Goal: Task Accomplishment & Management: Use online tool/utility

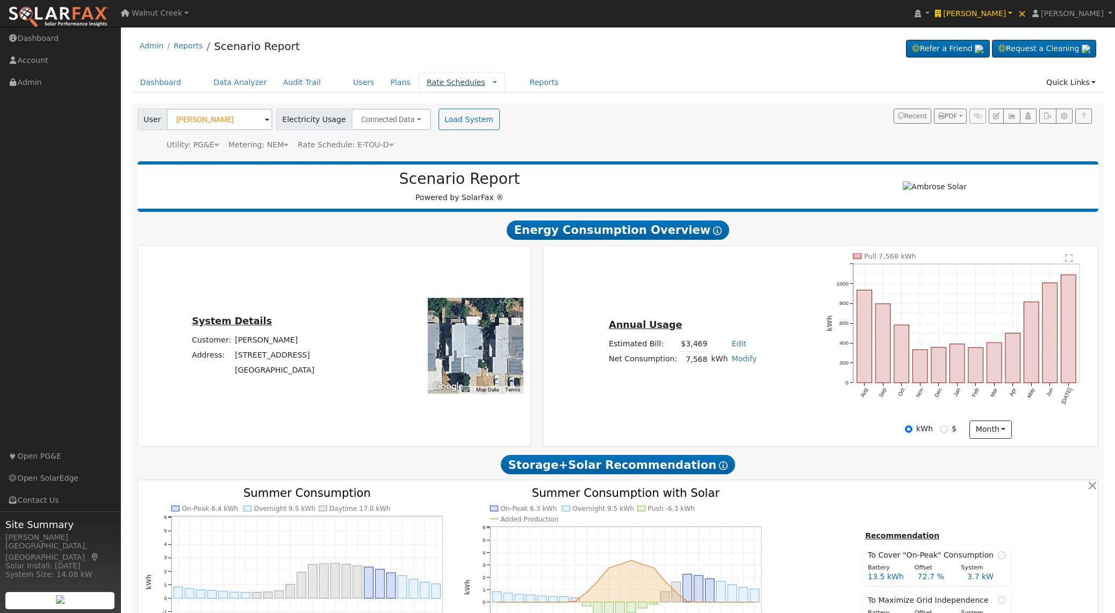
click at [449, 81] on link "Rate Schedules" at bounding box center [456, 82] width 59 height 9
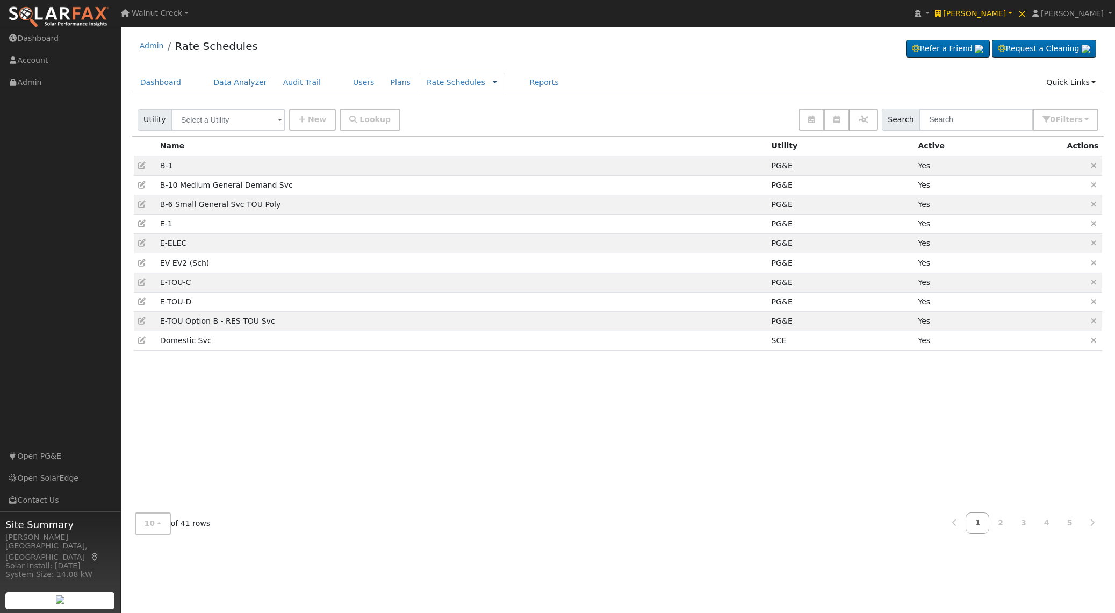
click at [493, 85] on link at bounding box center [495, 82] width 4 height 11
click at [469, 111] on link "Companies" at bounding box center [468, 116] width 75 height 15
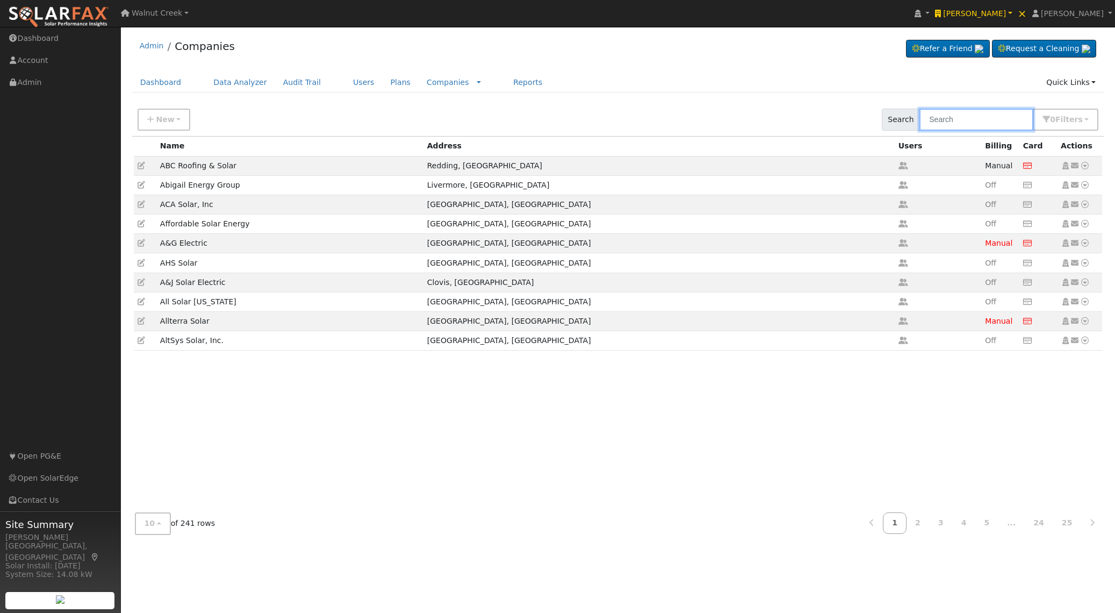
click at [939, 116] on input "text" at bounding box center [976, 120] width 114 height 22
type input "ambrose"
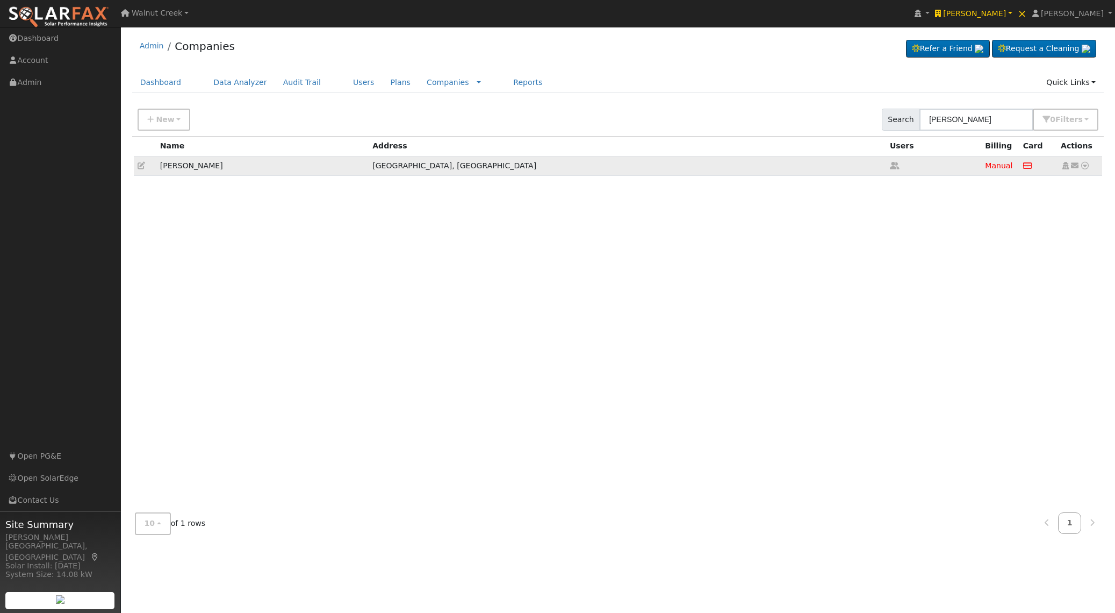
click at [140, 166] on icon at bounding box center [142, 166] width 8 height 8
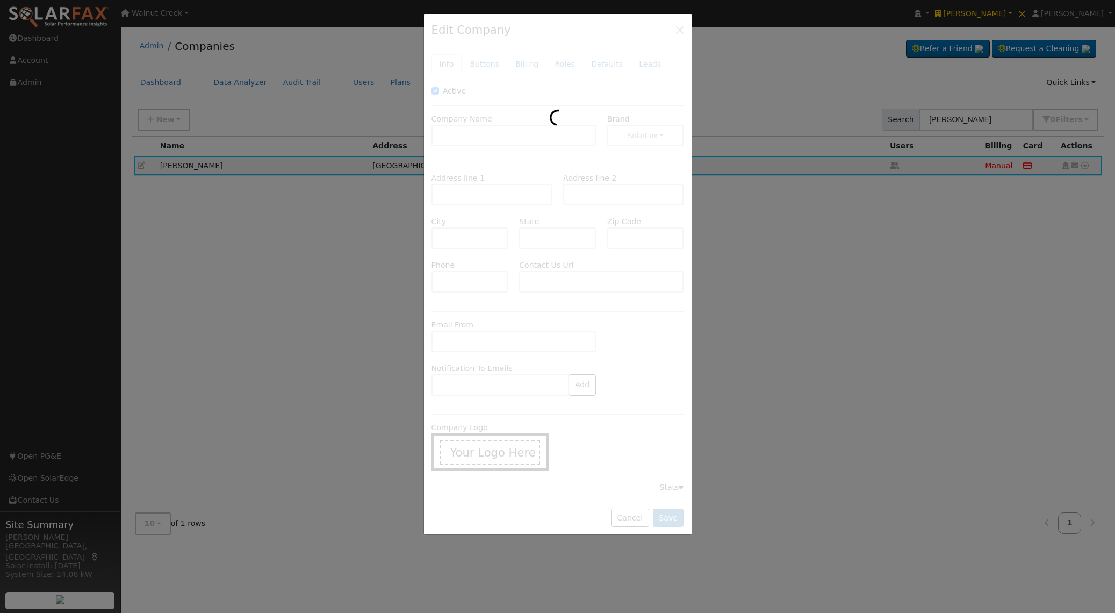
type input "[PERSON_NAME]"
type input "820 Eubanks Drive"
type input "Suite A"
type input "Vacaville"
type input "CA"
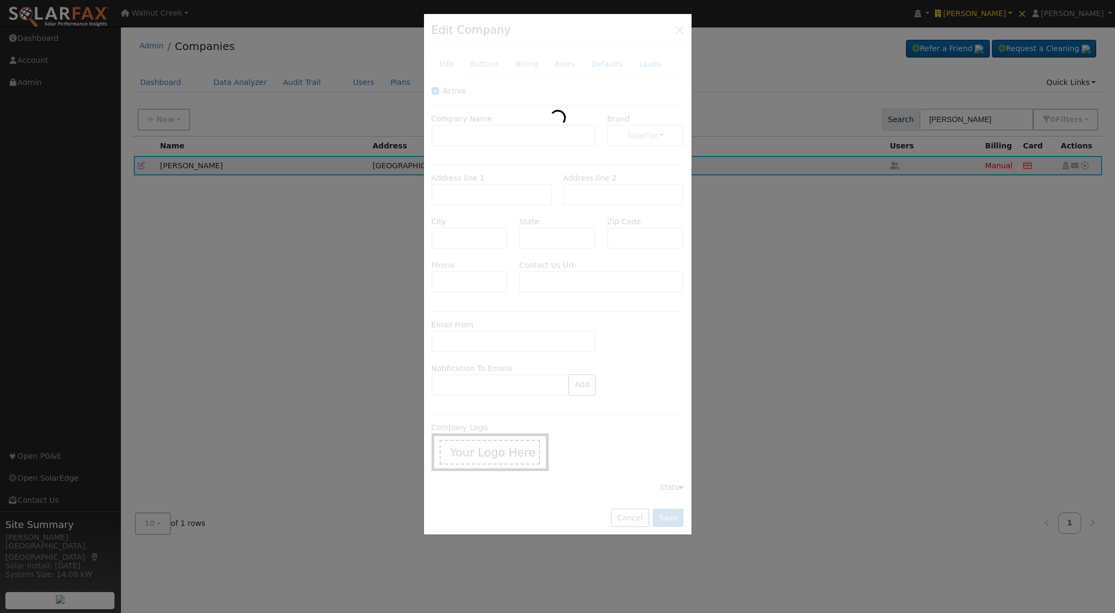
type input "95688"
type input "707-999-8036"
type input "https://www.ambrosesolar.com/"
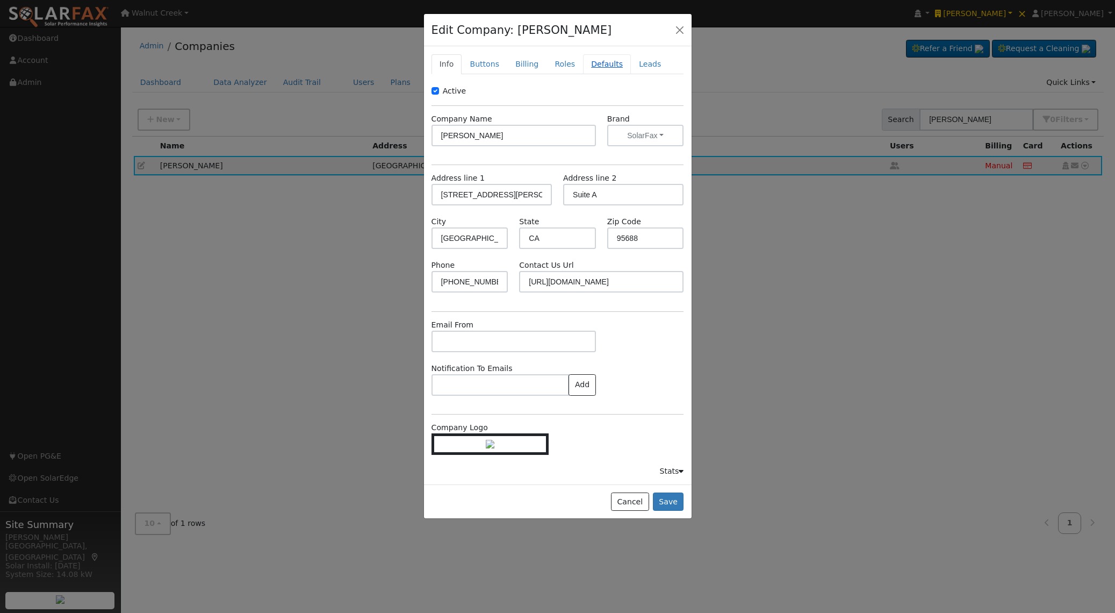
click at [605, 64] on link "Defaults" at bounding box center [607, 64] width 48 height 20
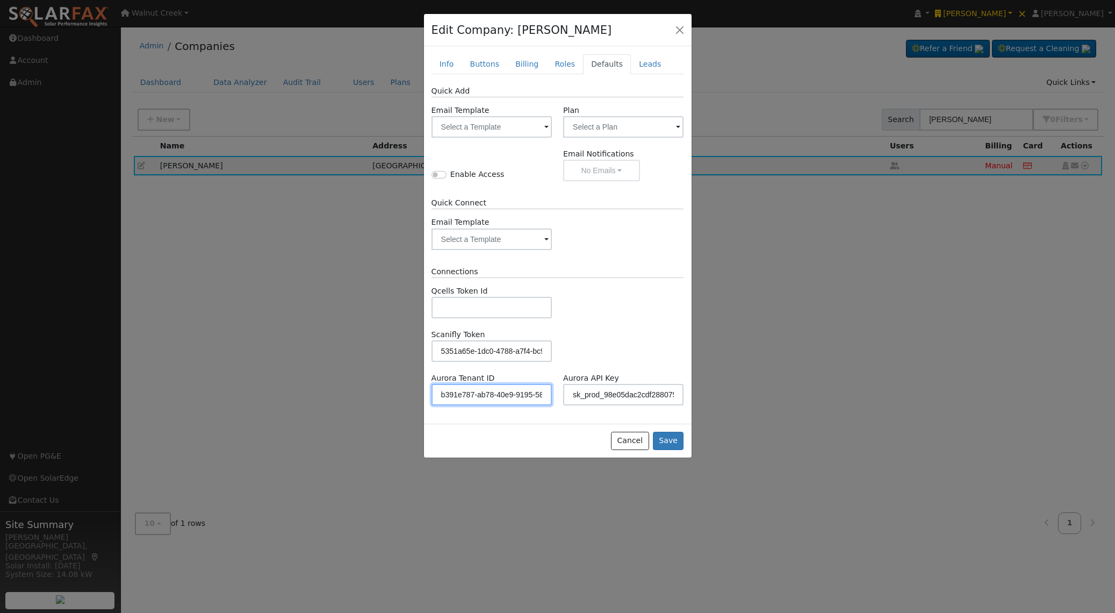
click at [532, 394] on input "b391e787-ab78-40e9-9195-58672436cd2e" at bounding box center [491, 394] width 120 height 21
paste input "rk_prod_889256767997064b8c38667b"
type input "rk_prod_889256767997064b8c38667b"
click at [674, 438] on button "Save" at bounding box center [668, 440] width 31 height 18
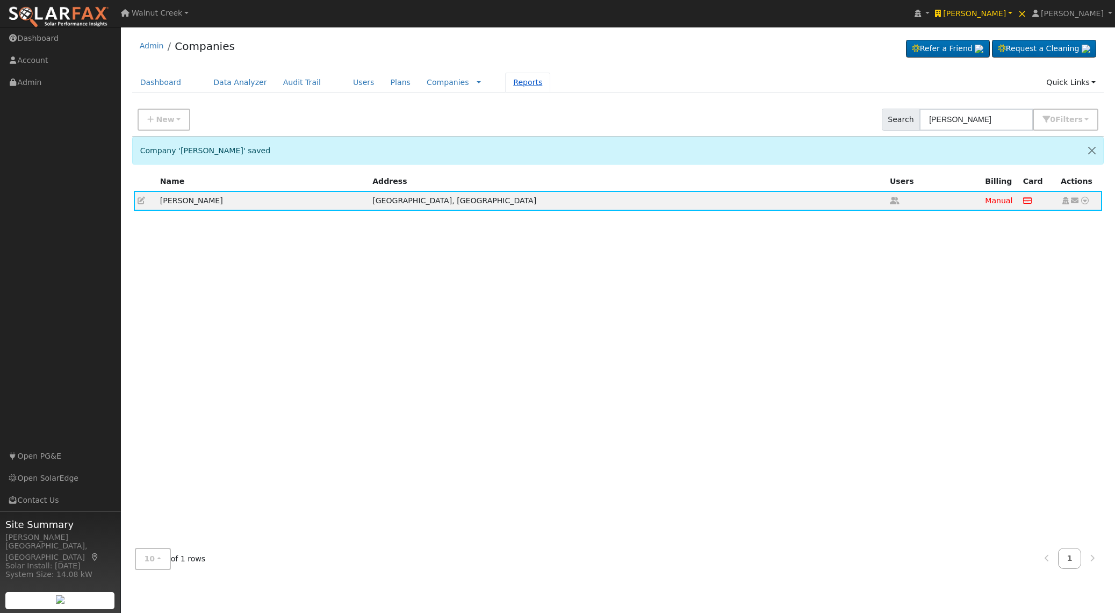
click at [505, 81] on link "Reports" at bounding box center [527, 83] width 45 height 20
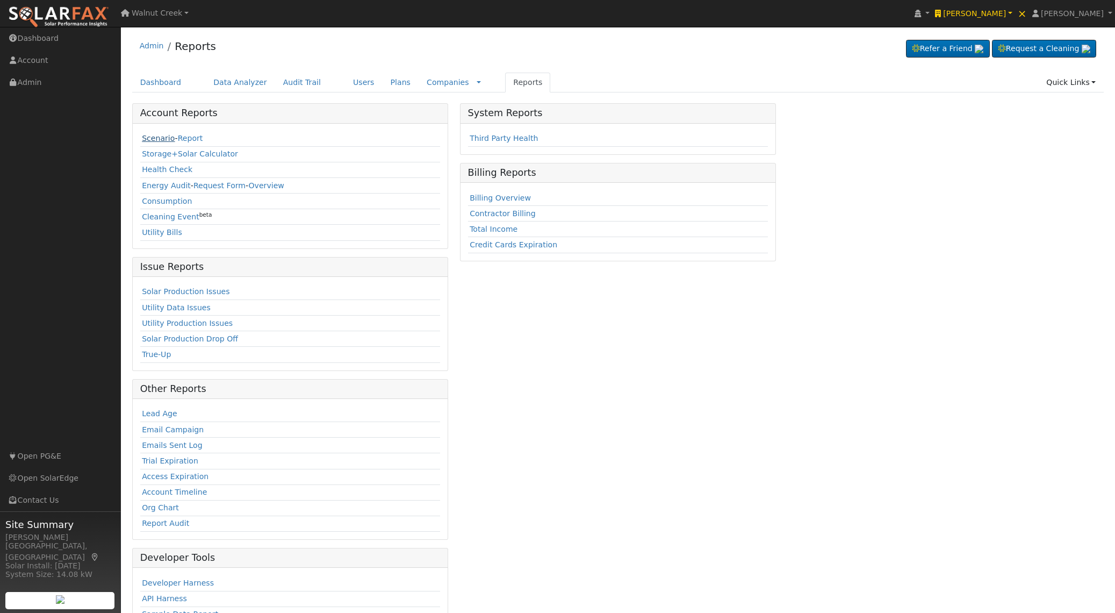
click at [163, 140] on link "Scenario" at bounding box center [158, 138] width 33 height 9
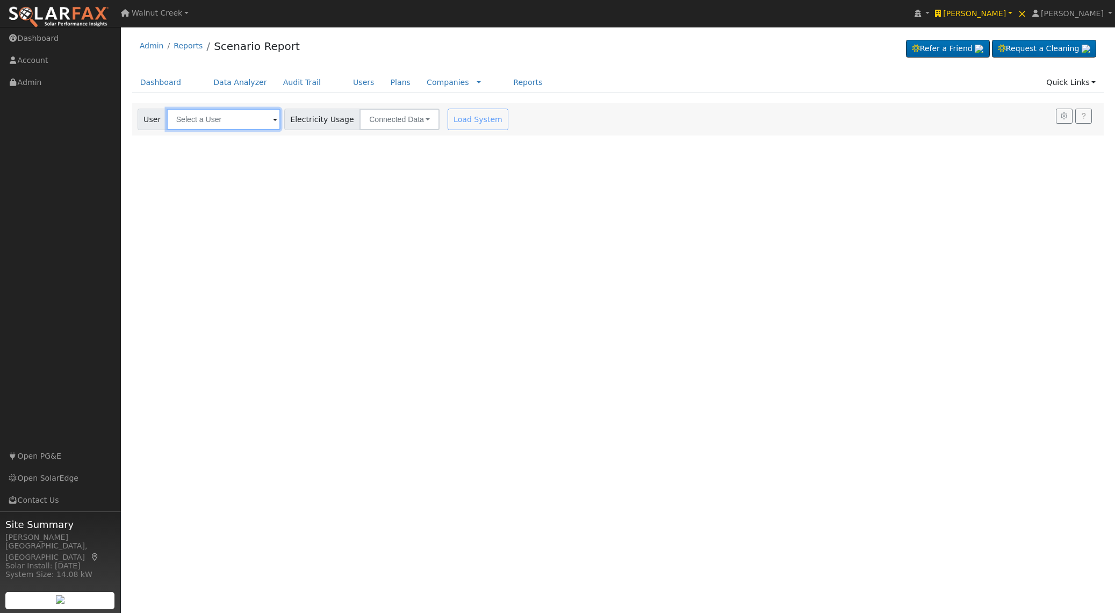
click at [211, 120] on input "text" at bounding box center [224, 119] width 114 height 21
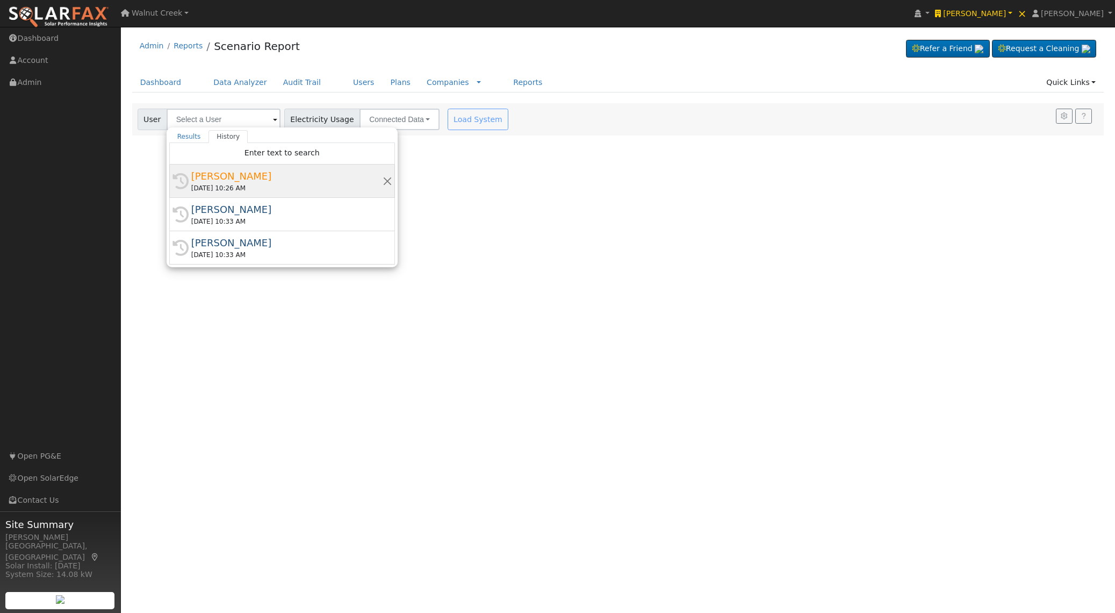
click at [266, 171] on div "[PERSON_NAME]" at bounding box center [286, 176] width 191 height 15
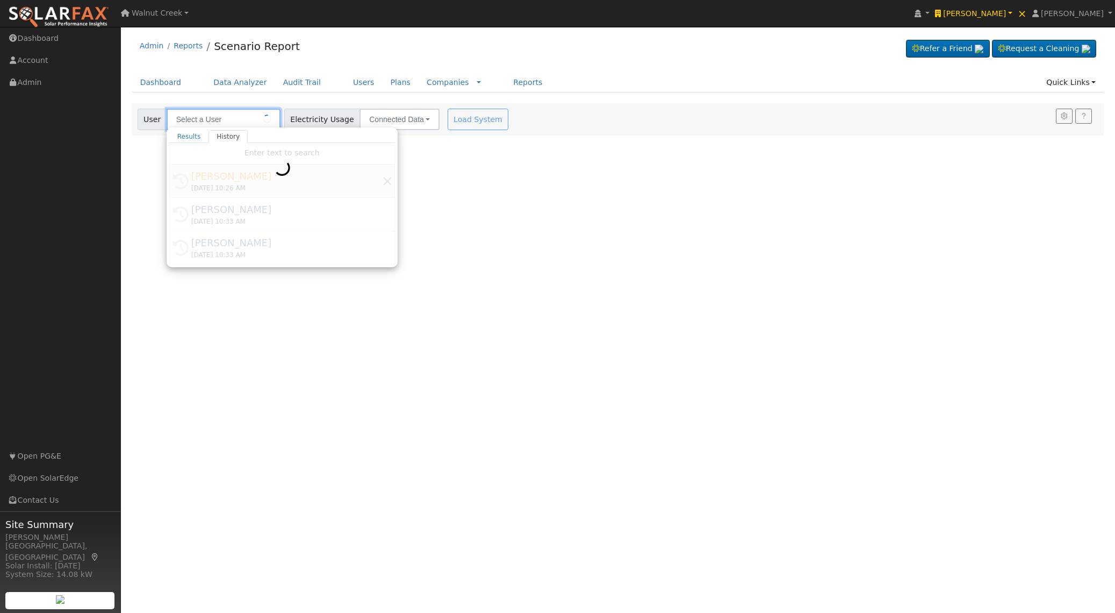
type input "[PERSON_NAME]"
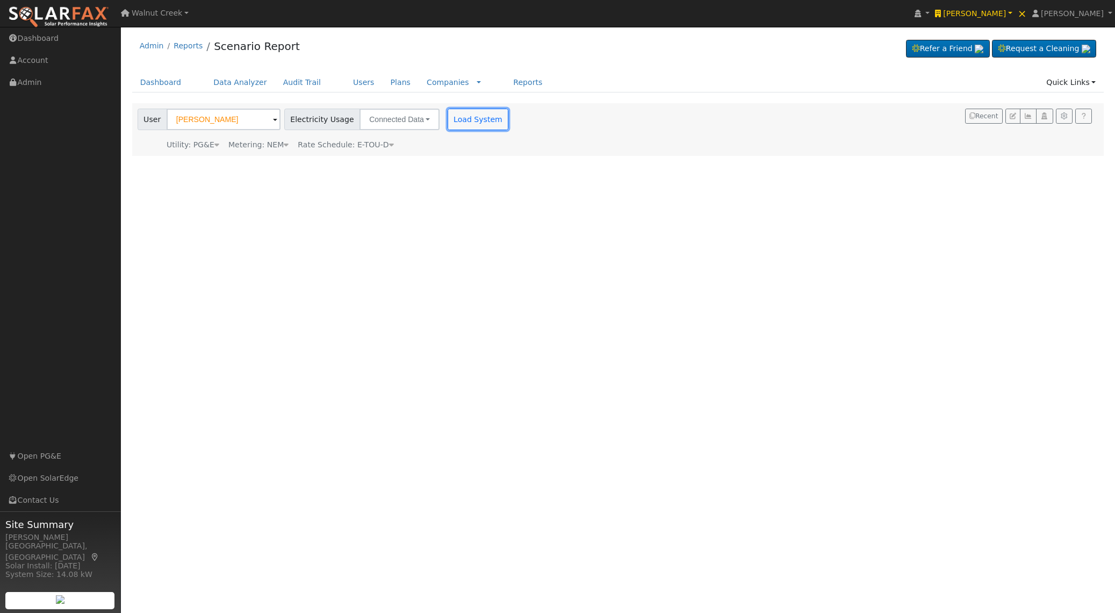
click at [467, 119] on button "Load System" at bounding box center [478, 119] width 61 height 21
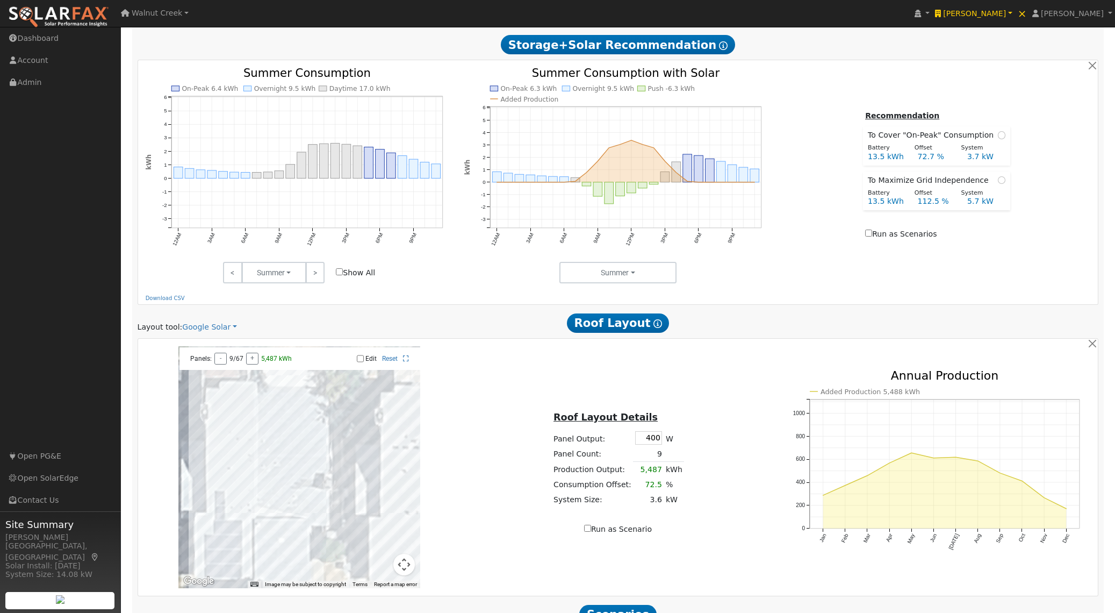
scroll to position [534, 0]
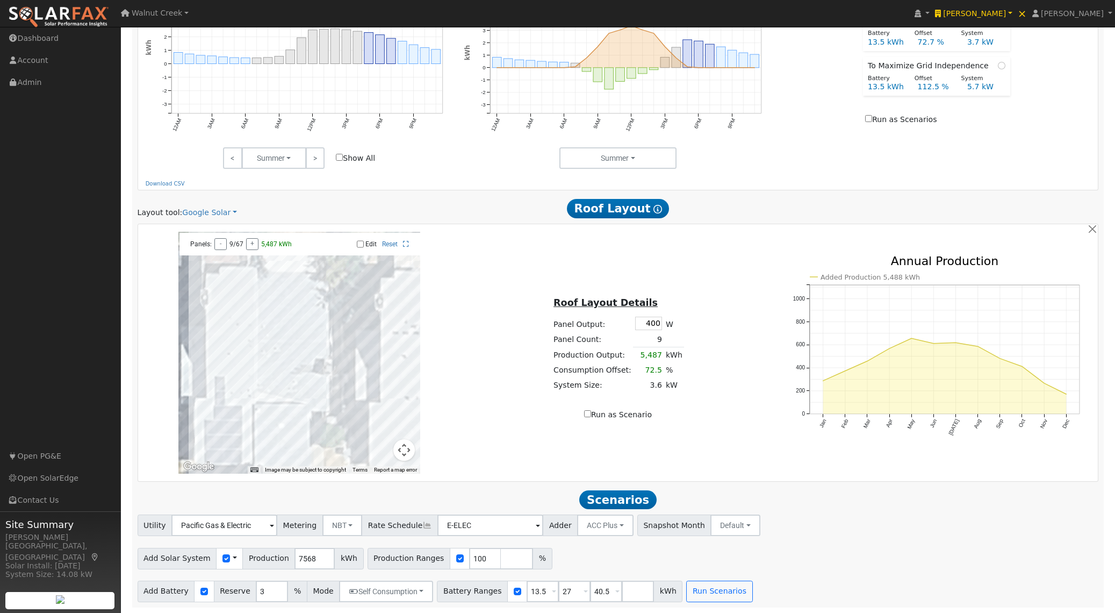
click at [211, 205] on div "Layout tool: Google Solar Google Solar Scanifly Aurora Roof Layout Show Help" at bounding box center [618, 208] width 973 height 20
click at [213, 209] on link "Google Solar" at bounding box center [209, 212] width 55 height 11
drag, startPoint x: 227, startPoint y: 261, endPoint x: 326, endPoint y: 260, distance: 99.4
click at [227, 261] on link "Aurora" at bounding box center [218, 261] width 75 height 15
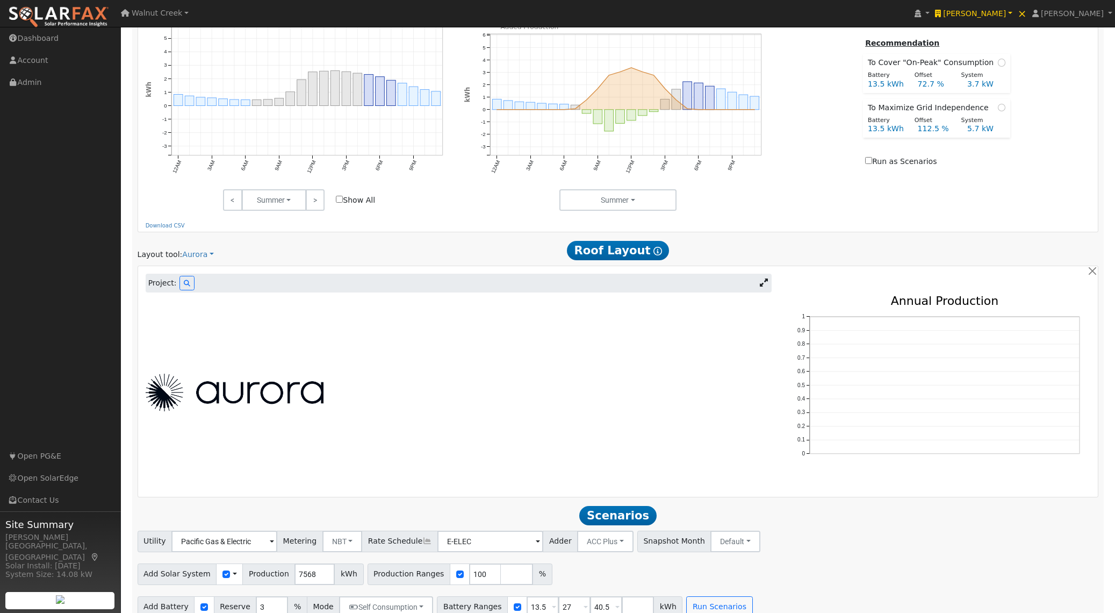
scroll to position [508, 0]
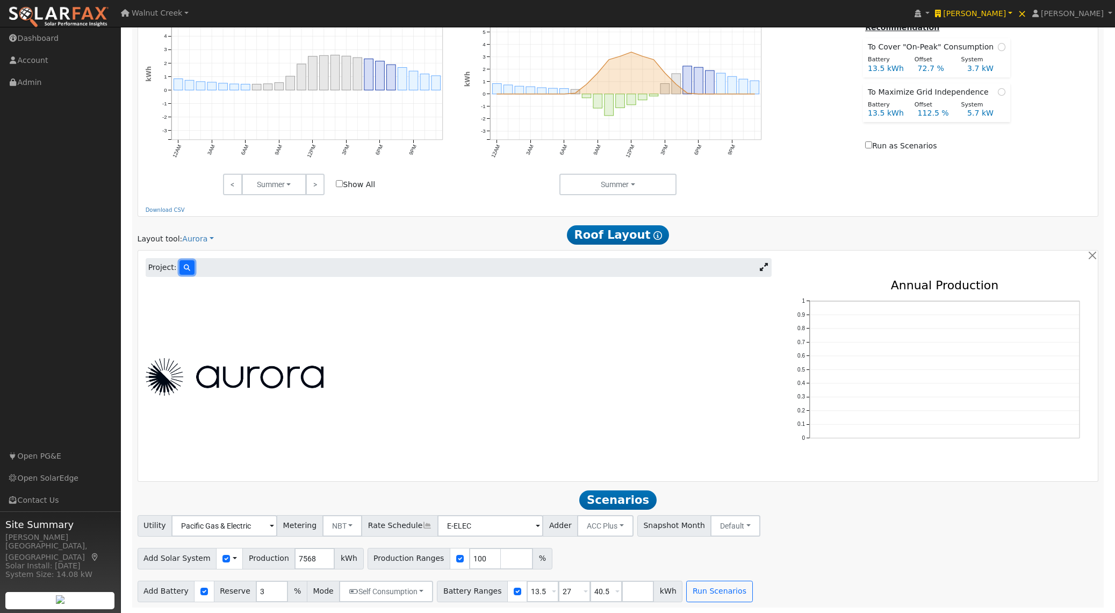
click at [184, 268] on icon at bounding box center [187, 267] width 6 height 6
